Goal: Navigation & Orientation: Find specific page/section

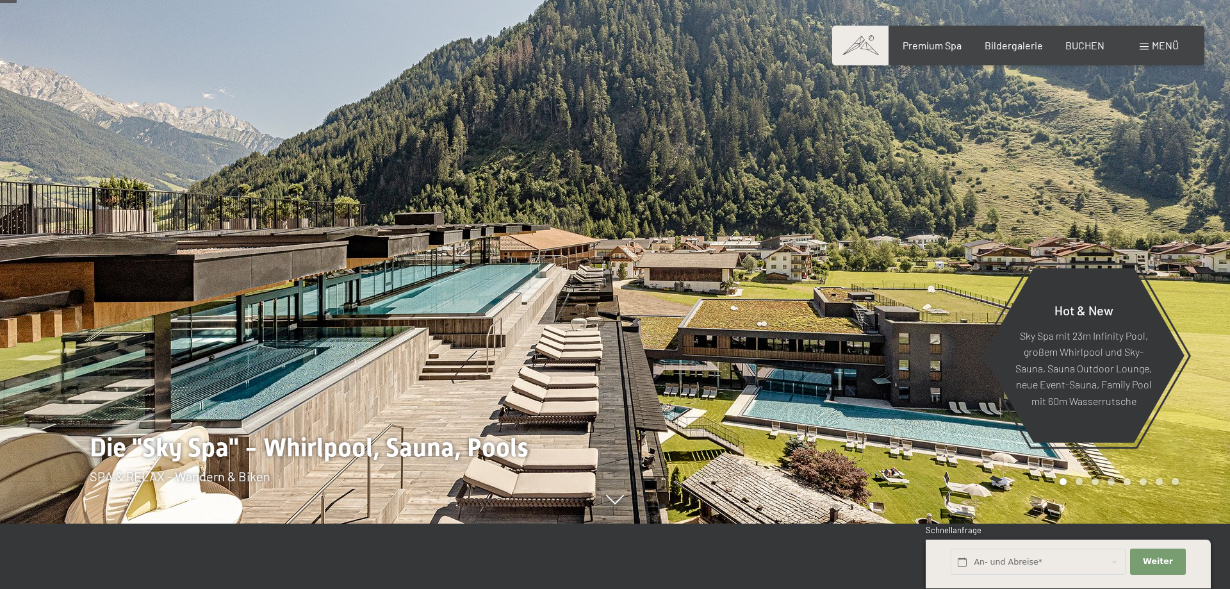
scroll to position [131, 0]
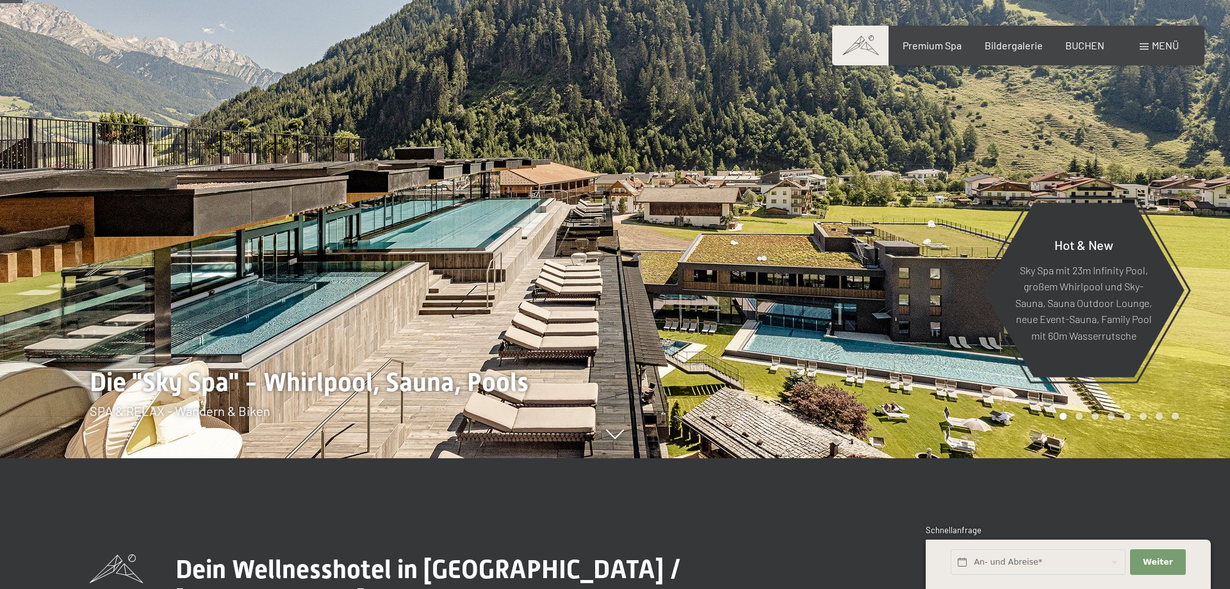
click at [1199, 238] on div at bounding box center [922, 163] width 615 height 589
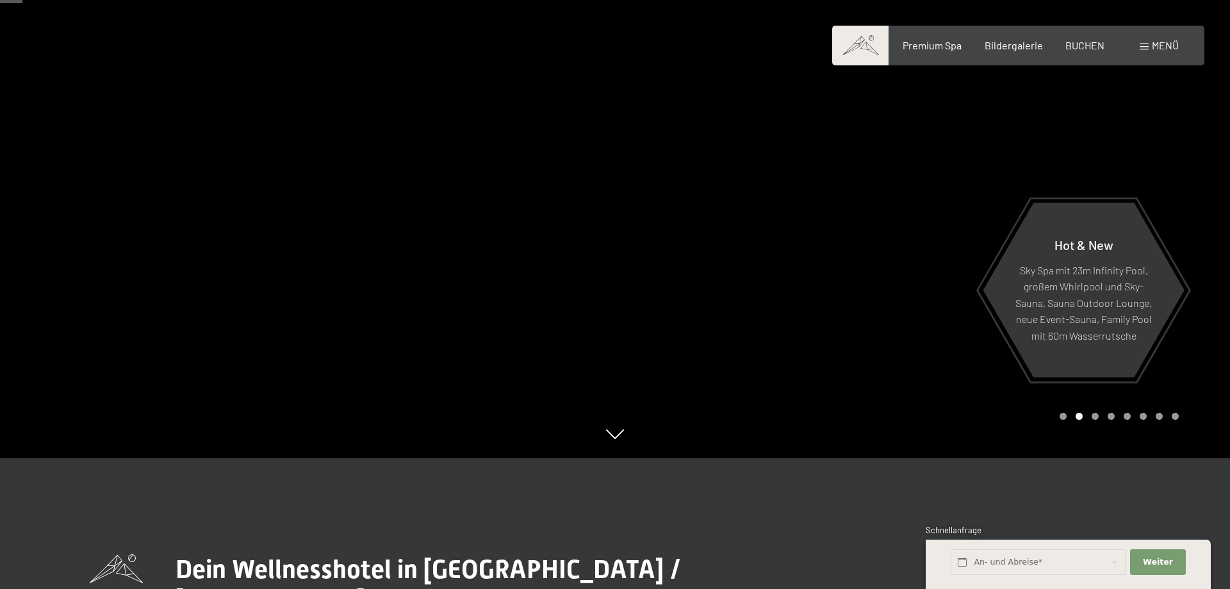
click at [885, 254] on div at bounding box center [922, 163] width 615 height 589
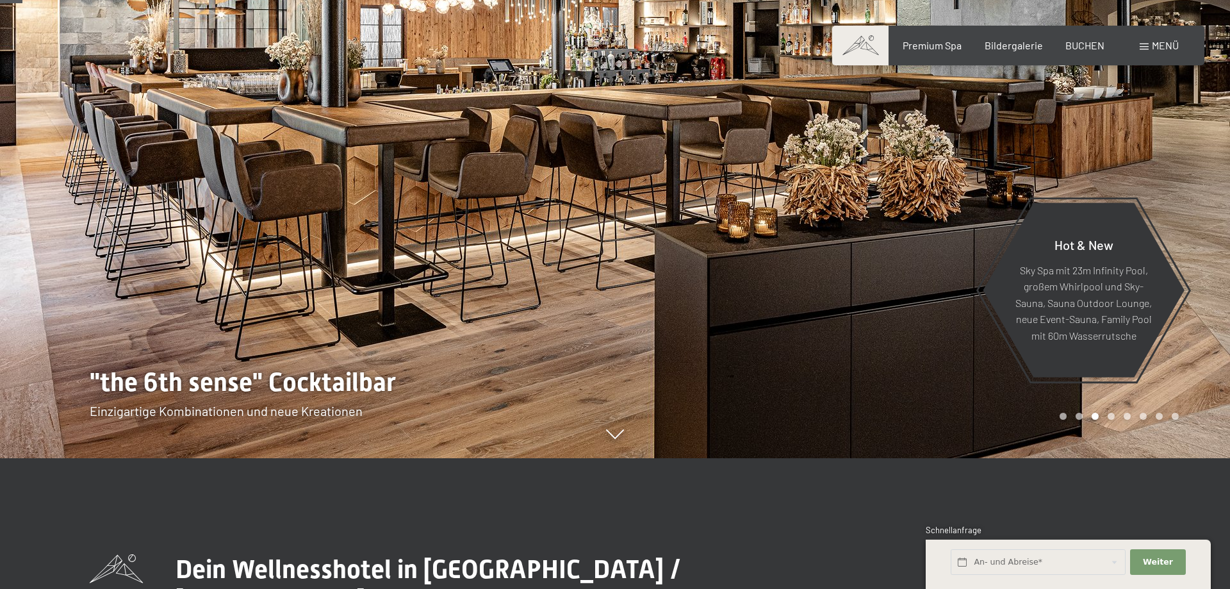
click at [534, 320] on div at bounding box center [307, 163] width 615 height 589
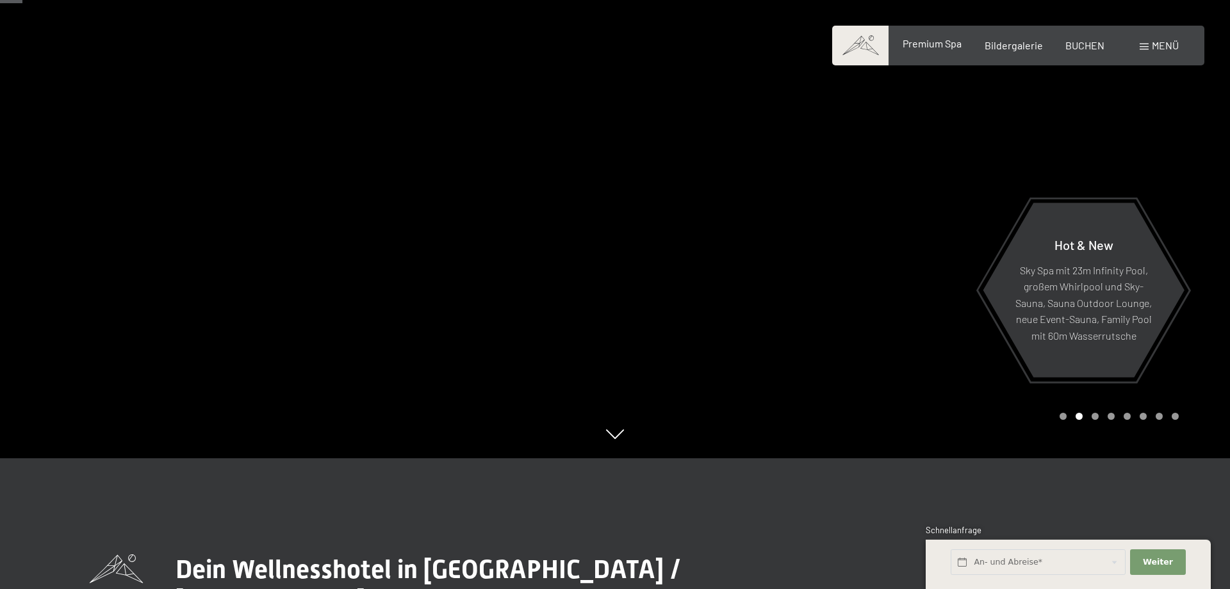
click at [945, 43] on span "Premium Spa" at bounding box center [931, 43] width 59 height 12
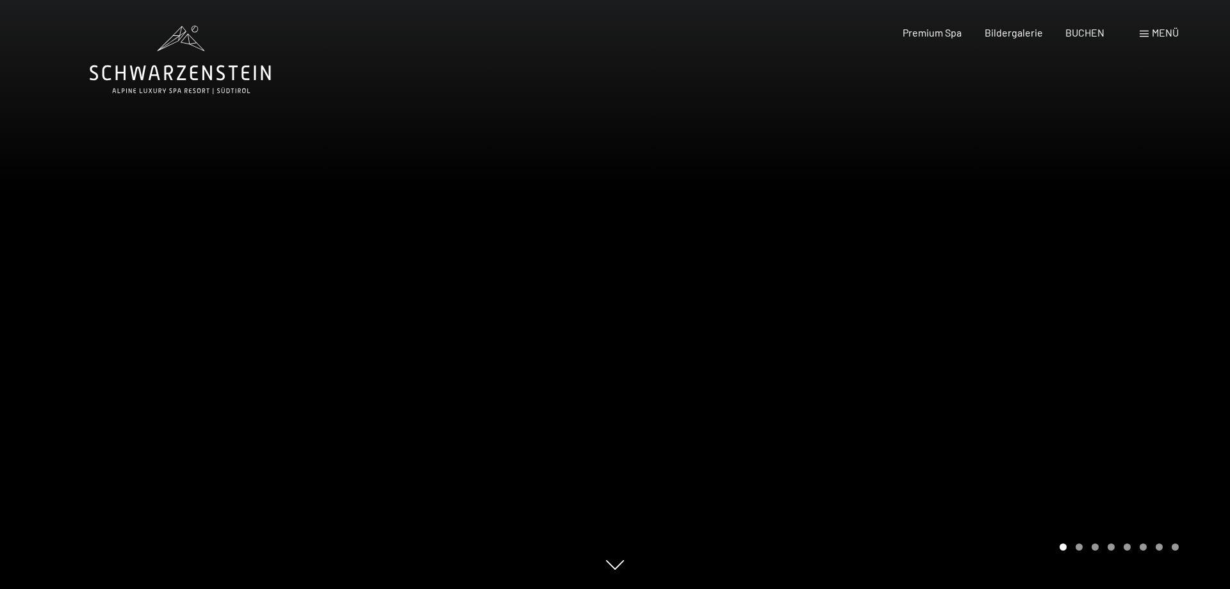
click at [1013, 37] on span "Bildergalerie" at bounding box center [1013, 32] width 58 height 12
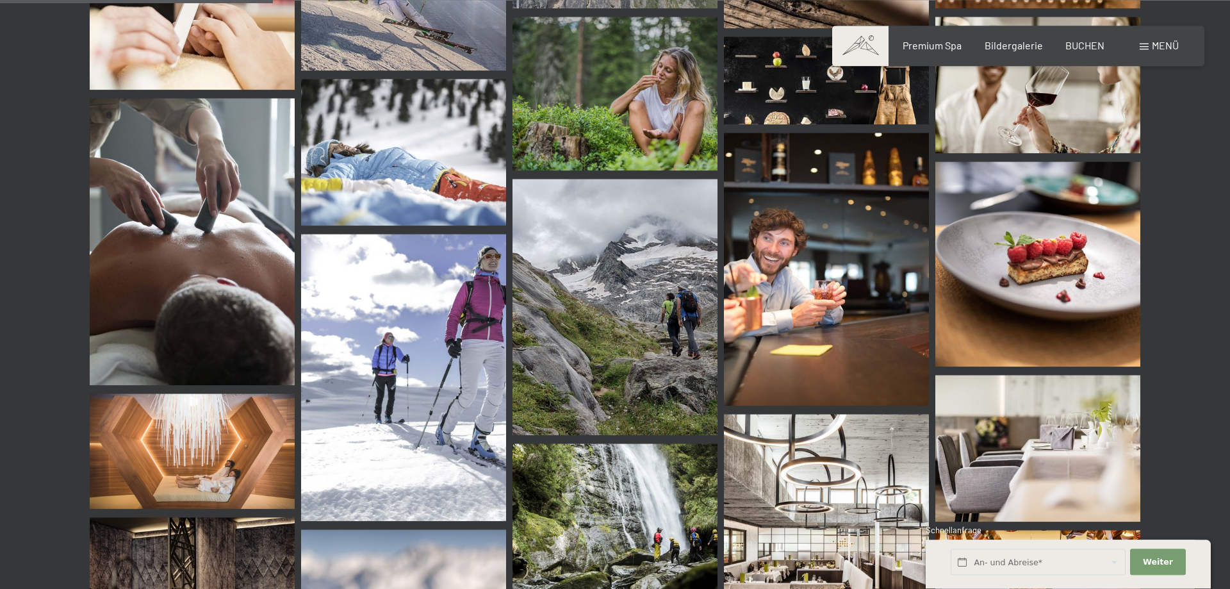
scroll to position [3593, 0]
